Goal: Information Seeking & Learning: Learn about a topic

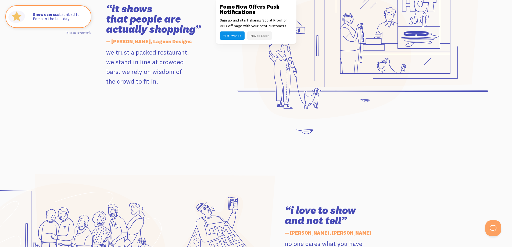
scroll to position [645, 0]
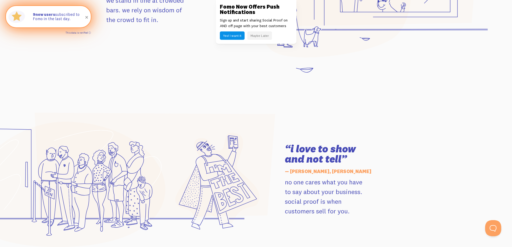
click at [89, 33] on link "This data is verified ⓘ" at bounding box center [78, 32] width 25 height 3
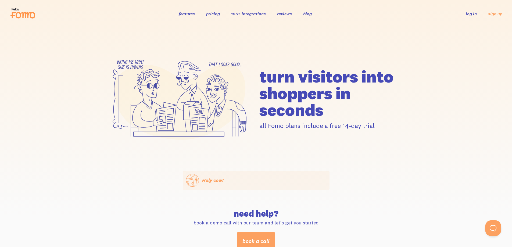
click at [217, 13] on link "pricing" at bounding box center [213, 13] width 14 height 5
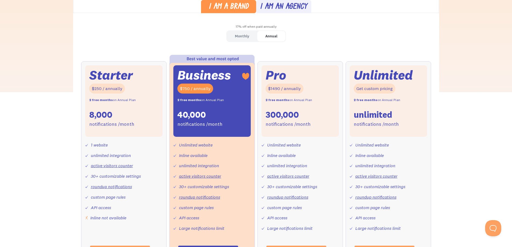
scroll to position [81, 0]
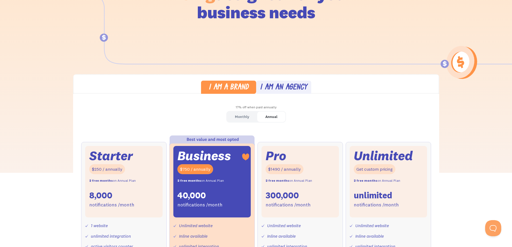
click at [236, 118] on div "Monthly" at bounding box center [242, 117] width 14 height 8
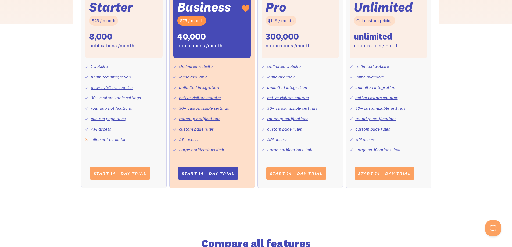
scroll to position [350, 0]
